Goal: Information Seeking & Learning: Learn about a topic

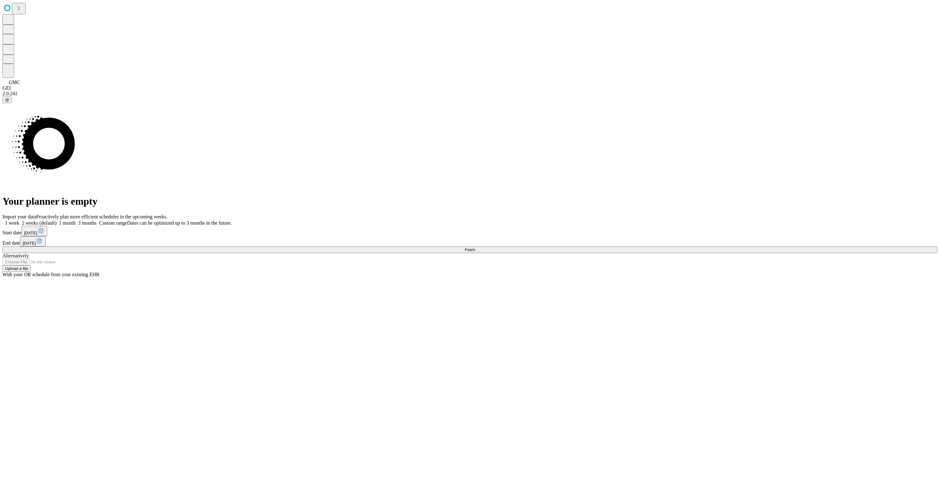
click at [767, 253] on button "Fetch" at bounding box center [470, 250] width 935 height 7
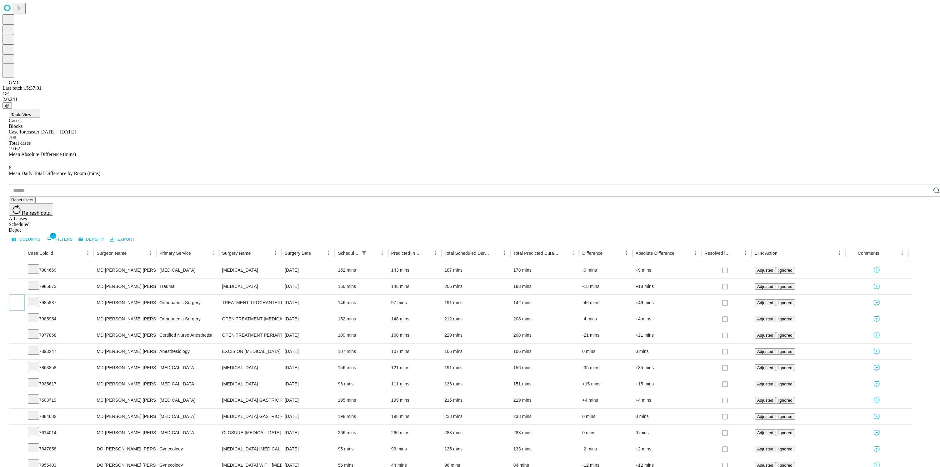
click at [20, 299] on icon "Expand" at bounding box center [17, 302] width 6 height 6
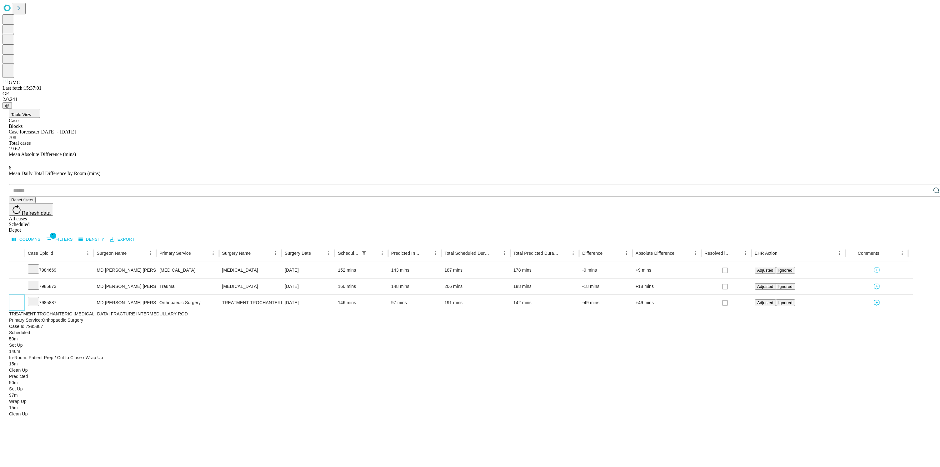
click at [20, 300] on icon "Collapse" at bounding box center [17, 303] width 6 height 6
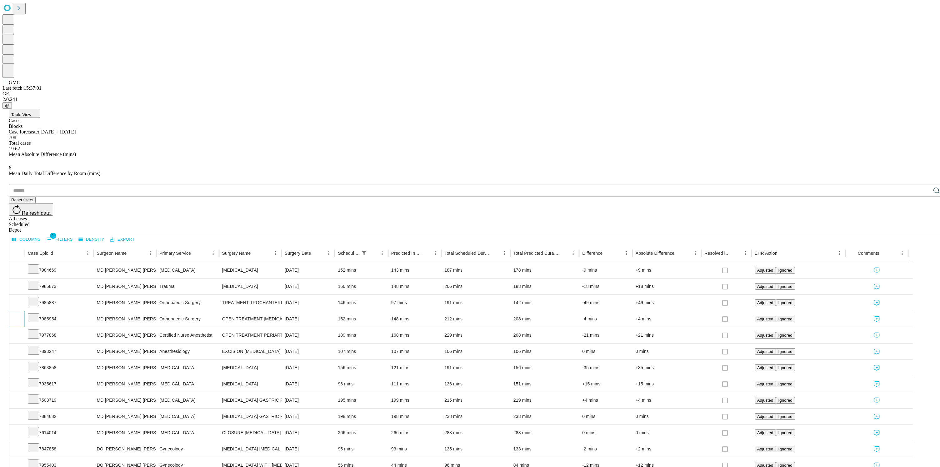
click at [20, 315] on icon "Expand" at bounding box center [17, 318] width 6 height 6
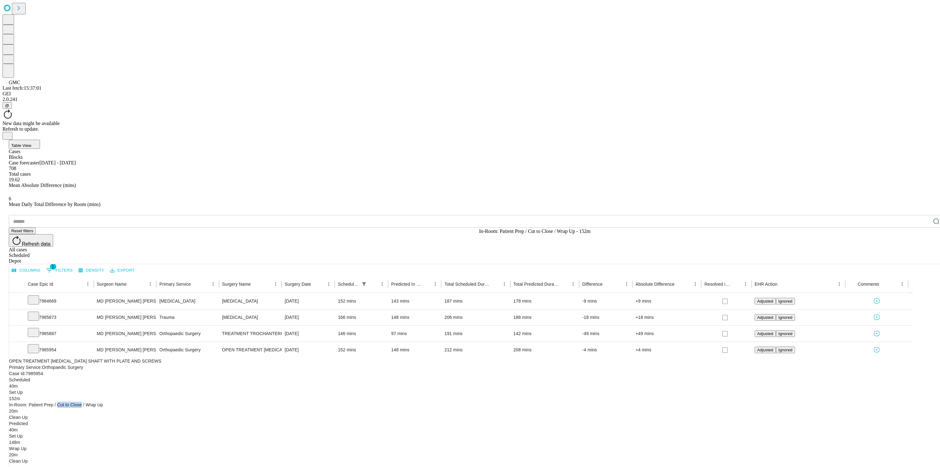
drag, startPoint x: 792, startPoint y: 242, endPoint x: 814, endPoint y: 244, distance: 21.9
click at [657, 395] on div "152m In-Room: Patient Prep / Cut to Close / Wrap Up" at bounding box center [333, 401] width 648 height 13
drag, startPoint x: 817, startPoint y: 240, endPoint x: 833, endPoint y: 241, distance: 16.0
click at [657, 395] on div "152m In-Room: Patient Prep / Cut to Close / Wrap Up" at bounding box center [333, 401] width 648 height 13
drag, startPoint x: 890, startPoint y: 239, endPoint x: 913, endPoint y: 240, distance: 22.9
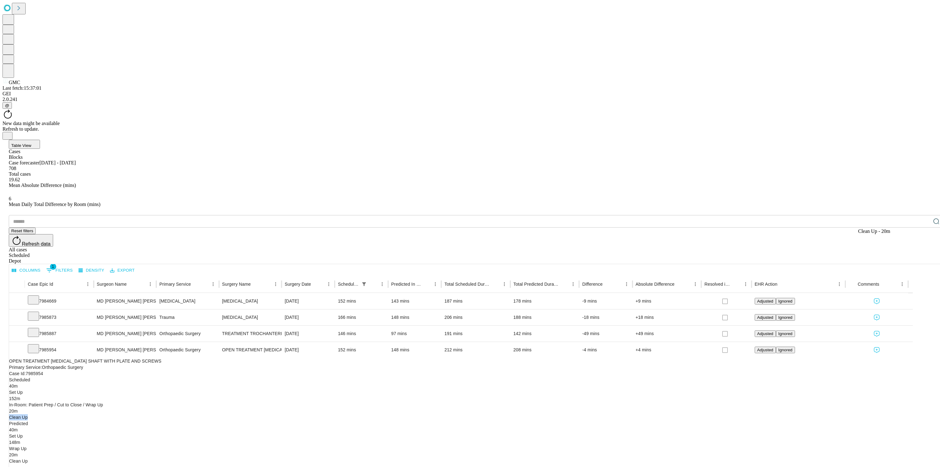
click at [94, 408] on div "20m Clean Up" at bounding box center [51, 414] width 85 height 13
click at [913, 377] on div "Scheduled 40m Set Up 152m In-Room: Patient Prep / Cut to Close / Wrap Up 20m Cl…" at bounding box center [461, 399] width 904 height 44
click at [30, 377] on span "Scheduled" at bounding box center [19, 379] width 21 height 5
click at [20, 347] on icon "Collapse" at bounding box center [17, 350] width 6 height 6
